Goal: Navigation & Orientation: Find specific page/section

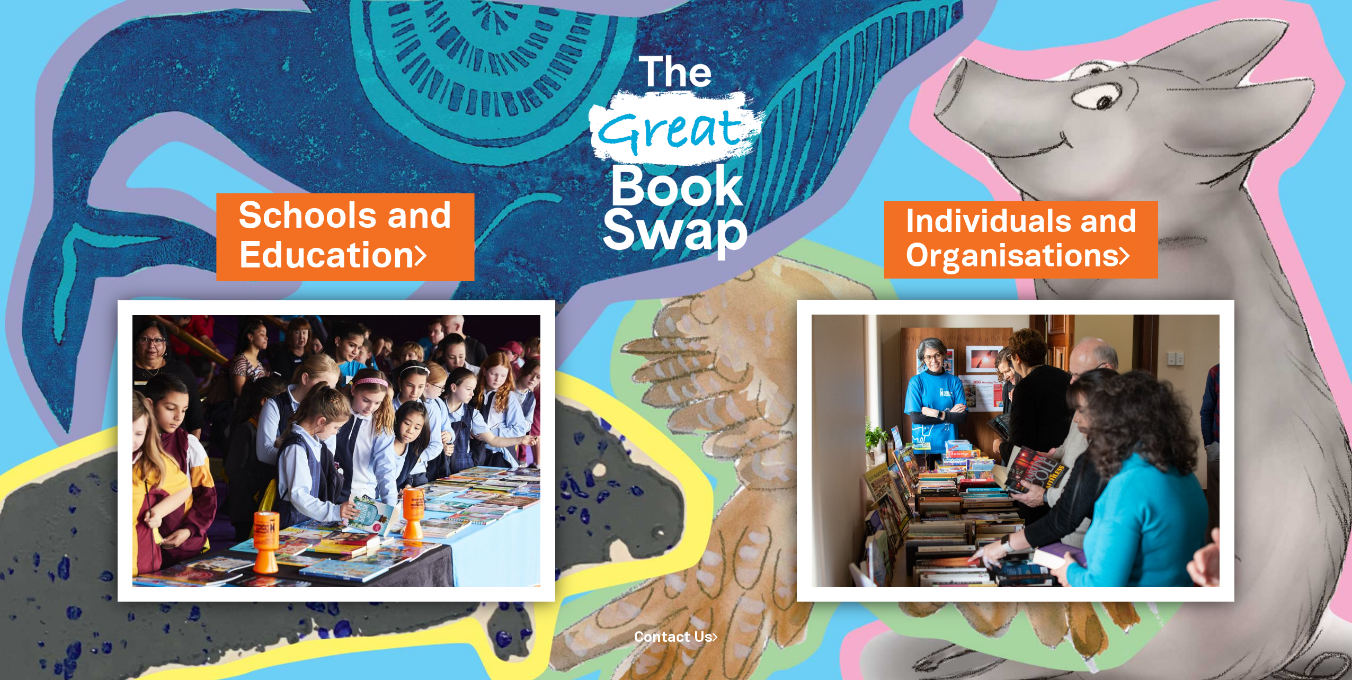
click at [357, 266] on link "Schools and Education" at bounding box center [346, 237] width 214 height 90
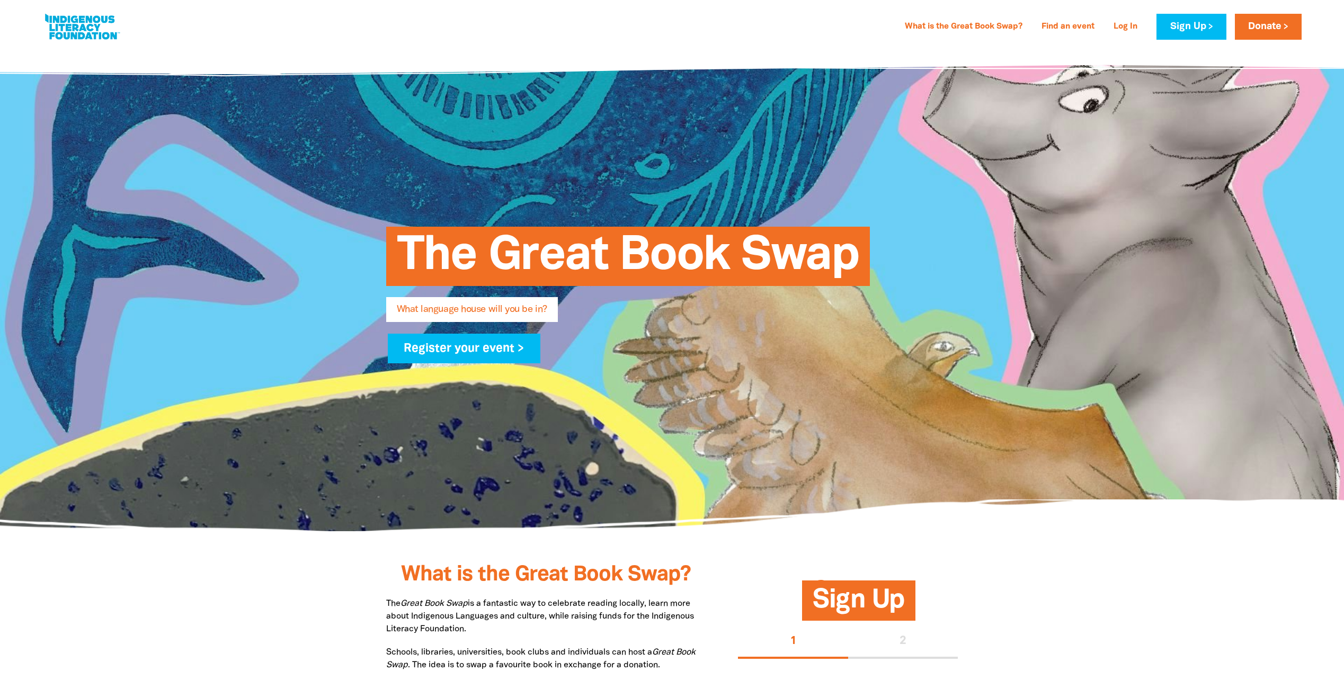
click at [72, 34] on link at bounding box center [81, 27] width 79 height 32
click at [72, 25] on link at bounding box center [81, 27] width 79 height 32
